Goal: Transaction & Acquisition: Subscribe to service/newsletter

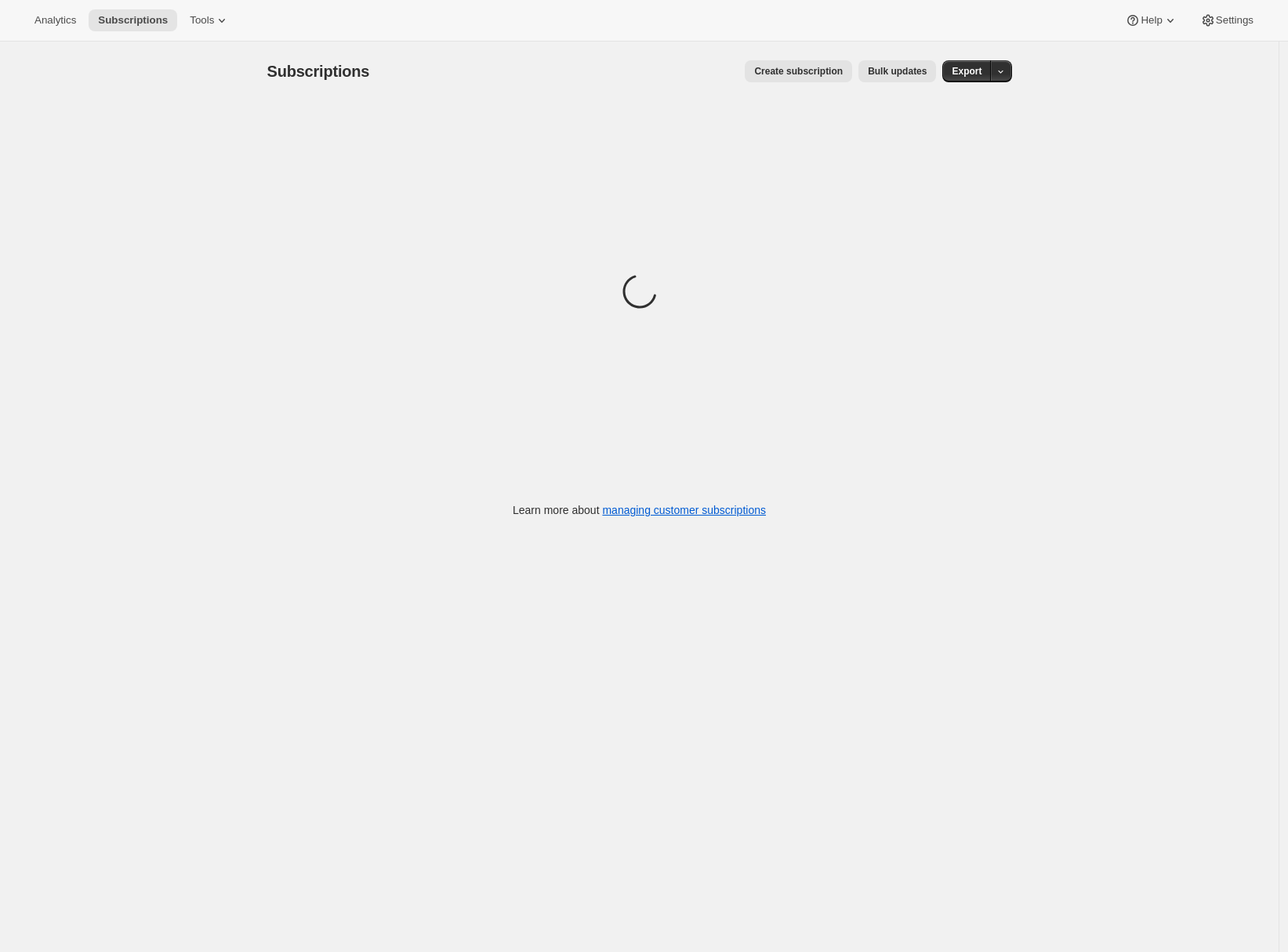
click at [808, 73] on span "Create subscription" at bounding box center [798, 71] width 89 height 13
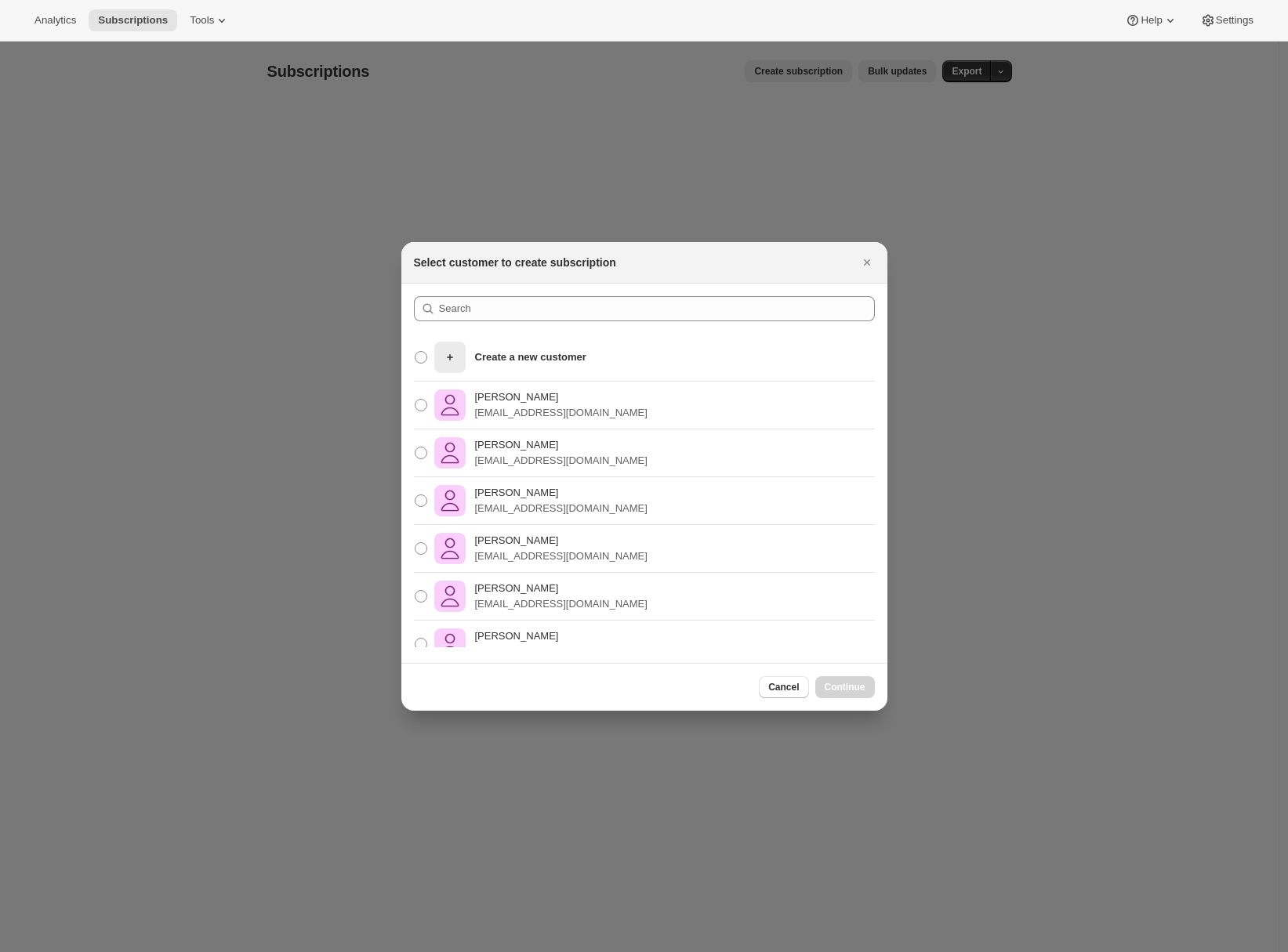
click at [643, 394] on div "[PERSON_NAME] [EMAIL_ADDRESS][DOMAIN_NAME]" at bounding box center [644, 405] width 487 height 47
click at [443, 402] on img ":rc:" at bounding box center [450, 405] width 31 height 31
click at [416, 400] on input "[PERSON_NAME] [EMAIL_ADDRESS][DOMAIN_NAME]" at bounding box center [415, 399] width 1 height 1
radio input "true"
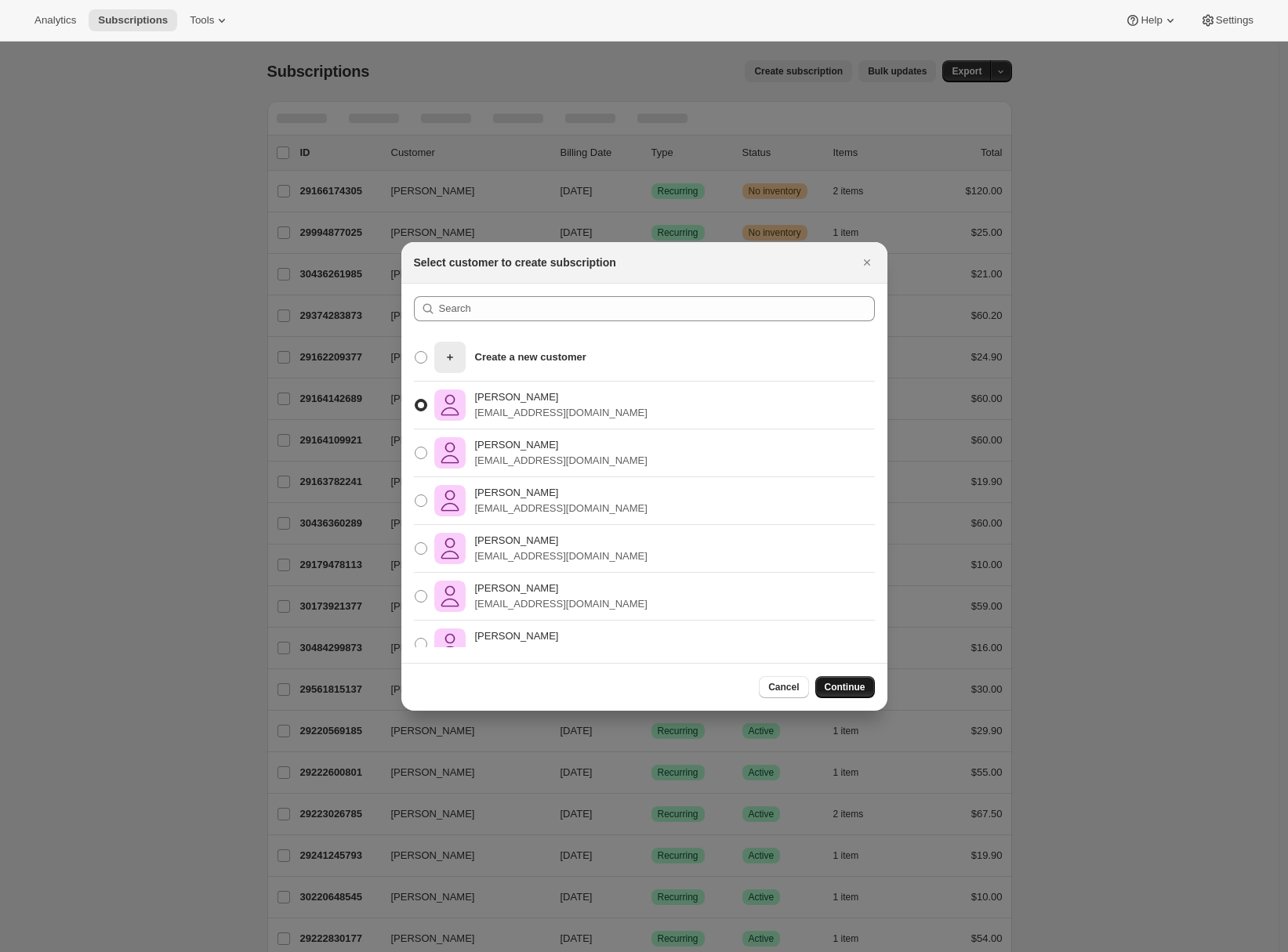
click at [839, 683] on span "Continue" at bounding box center [845, 687] width 41 height 13
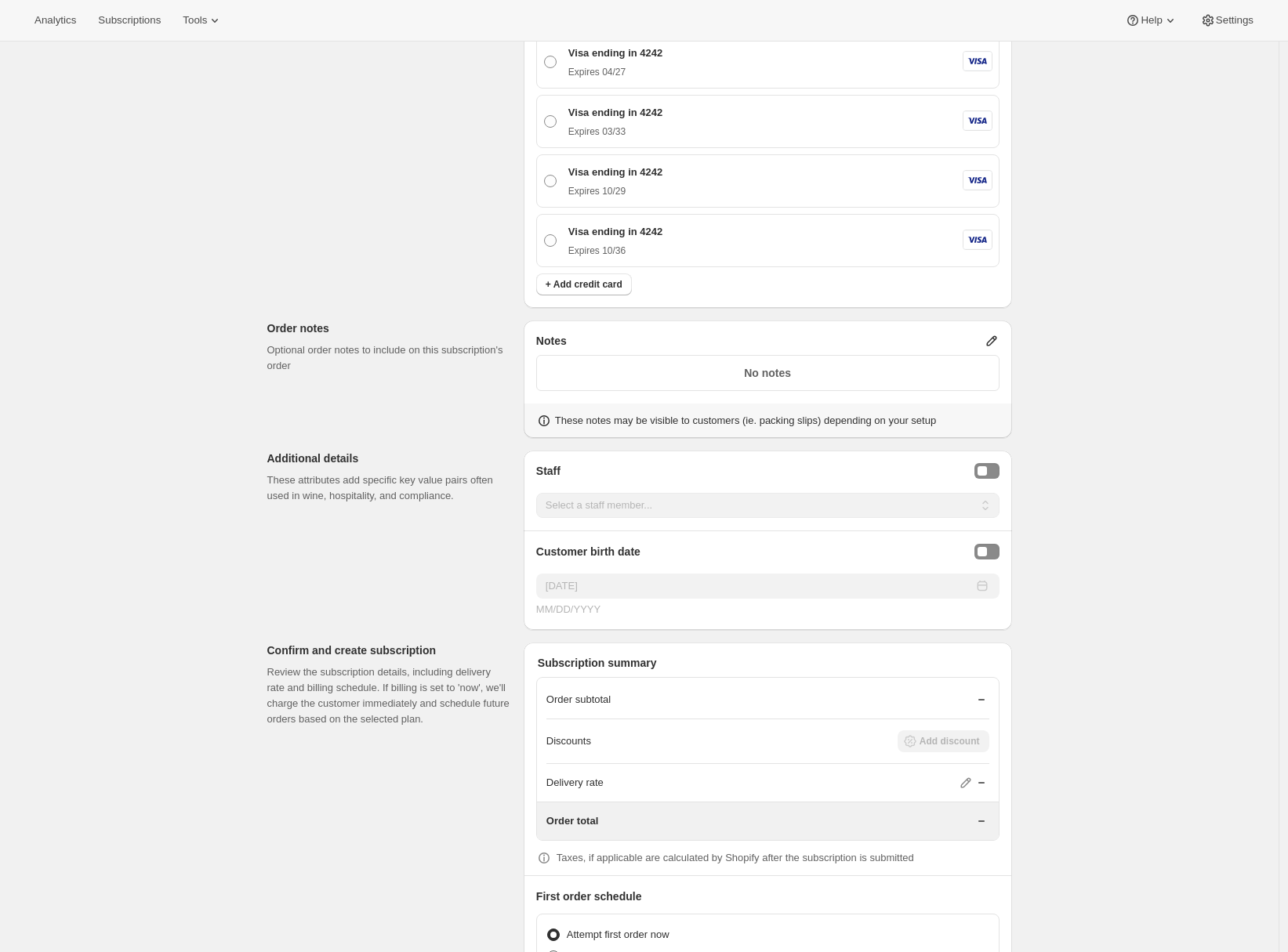
scroll to position [1456, 0]
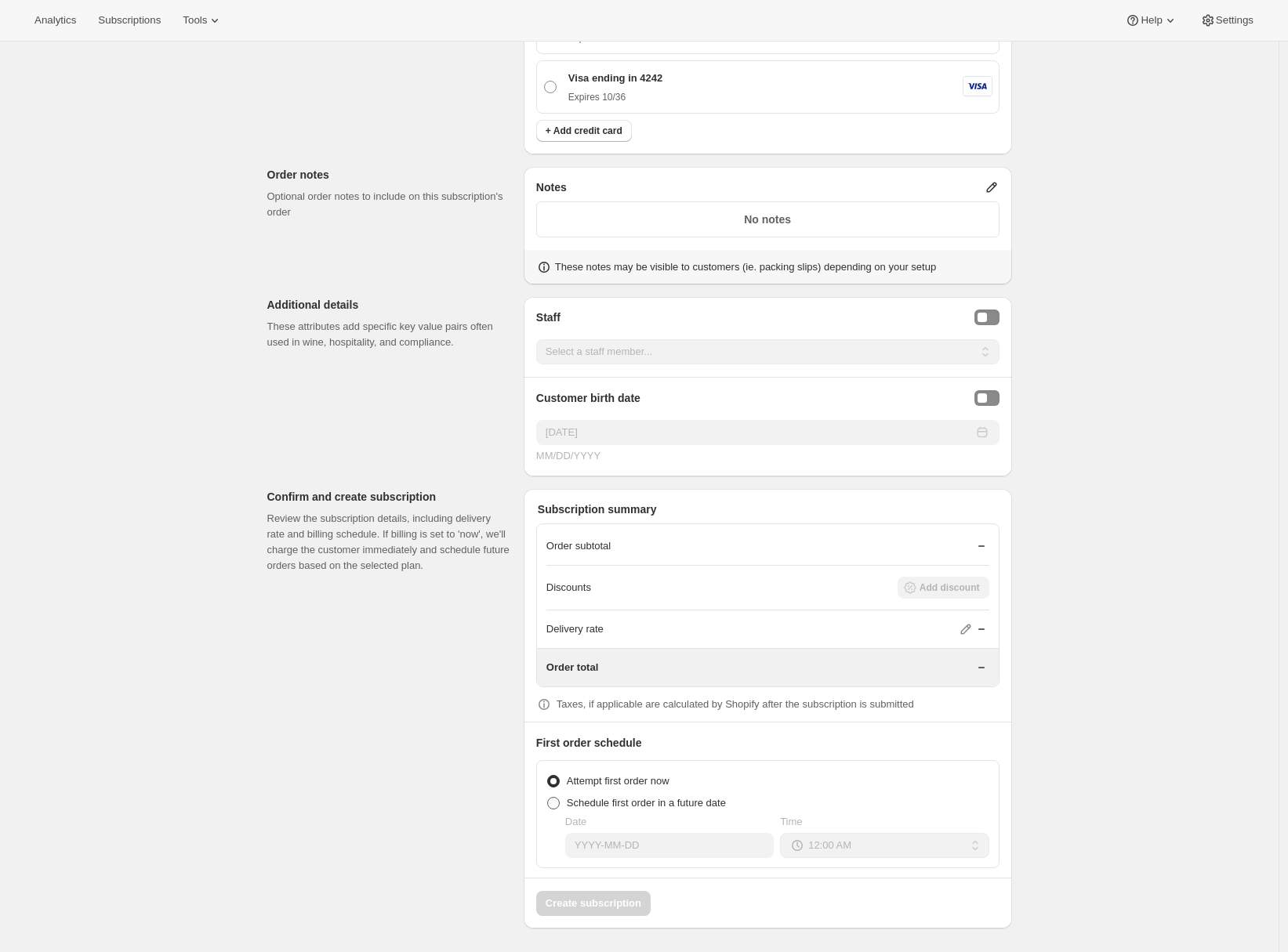
click at [581, 804] on span "Schedule first order in a future date" at bounding box center [646, 803] width 160 height 12
click at [548, 798] on input "Schedule first order in a future date" at bounding box center [547, 797] width 1 height 1
radio input "true"
